Goal: Check status: Check status

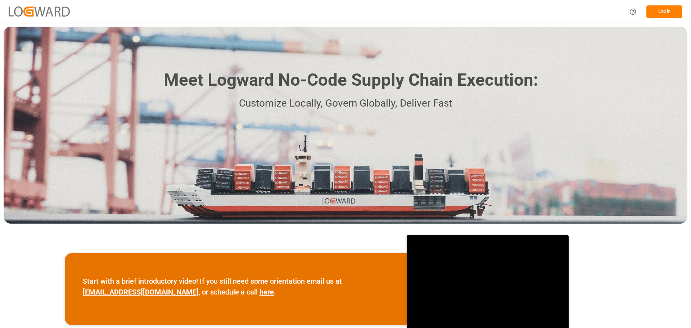
click at [664, 15] on button "Log In" at bounding box center [664, 11] width 36 height 13
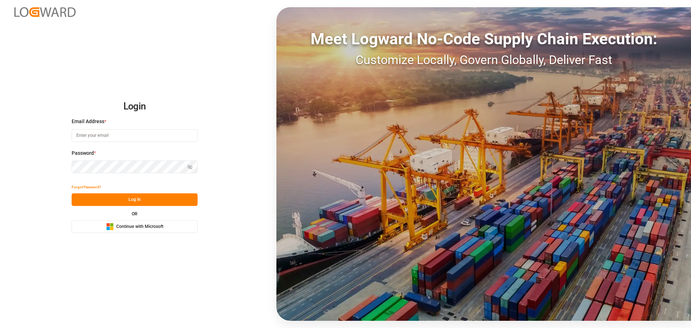
click at [141, 226] on span "Continue with Microsoft" at bounding box center [139, 227] width 47 height 6
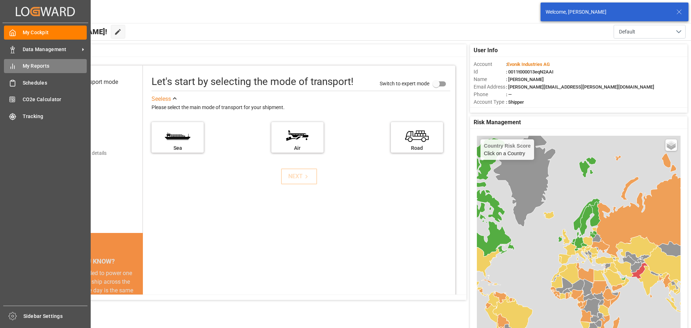
click at [27, 66] on span "My Reports" at bounding box center [55, 66] width 64 height 8
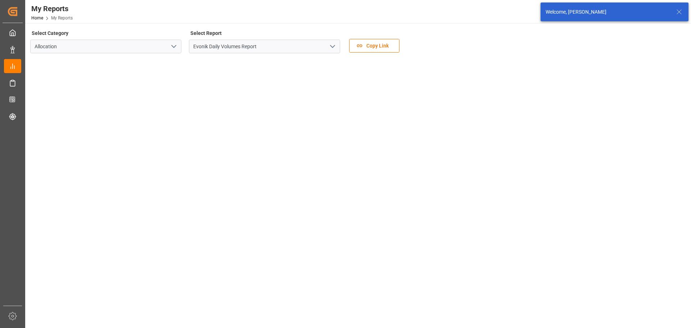
click at [335, 46] on icon "open menu" at bounding box center [332, 46] width 9 height 9
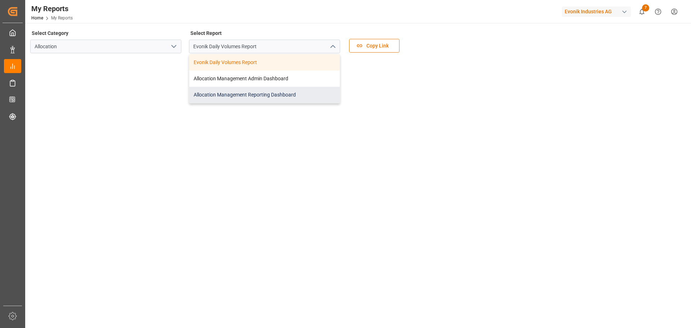
click at [271, 95] on div "Allocation Management Reporting Dashboard" at bounding box center [264, 95] width 150 height 16
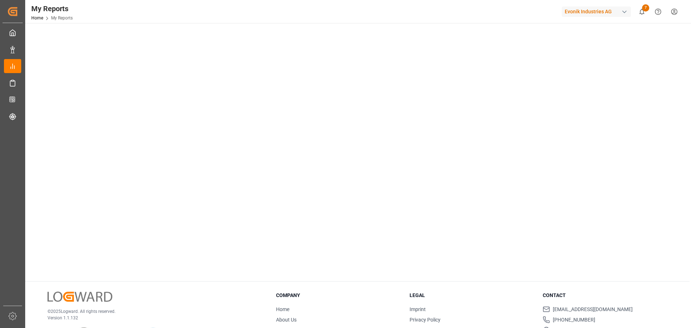
scroll to position [36, 0]
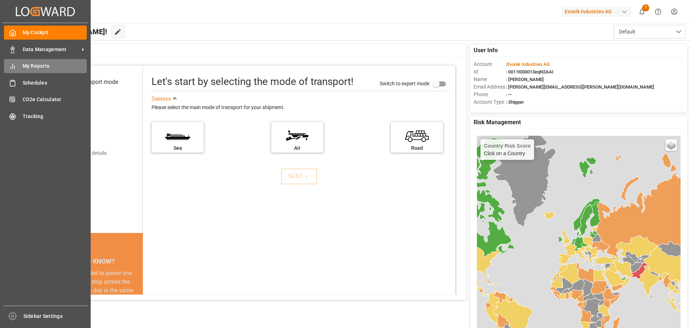
click at [30, 66] on span "My Reports" at bounding box center [55, 66] width 64 height 8
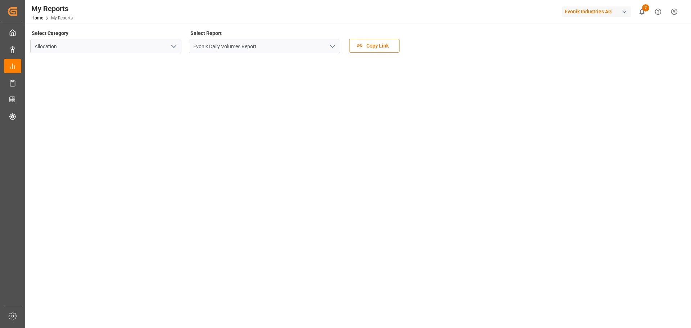
click at [333, 49] on icon "open menu" at bounding box center [332, 46] width 9 height 9
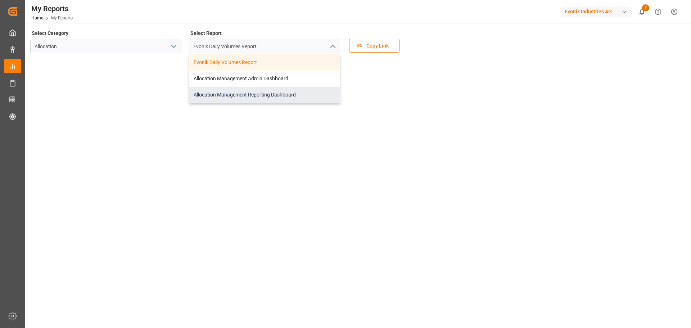
click at [252, 96] on div "Allocation Management Reporting Dashboard" at bounding box center [264, 95] width 150 height 16
